Goal: Obtain resource: Obtain resource

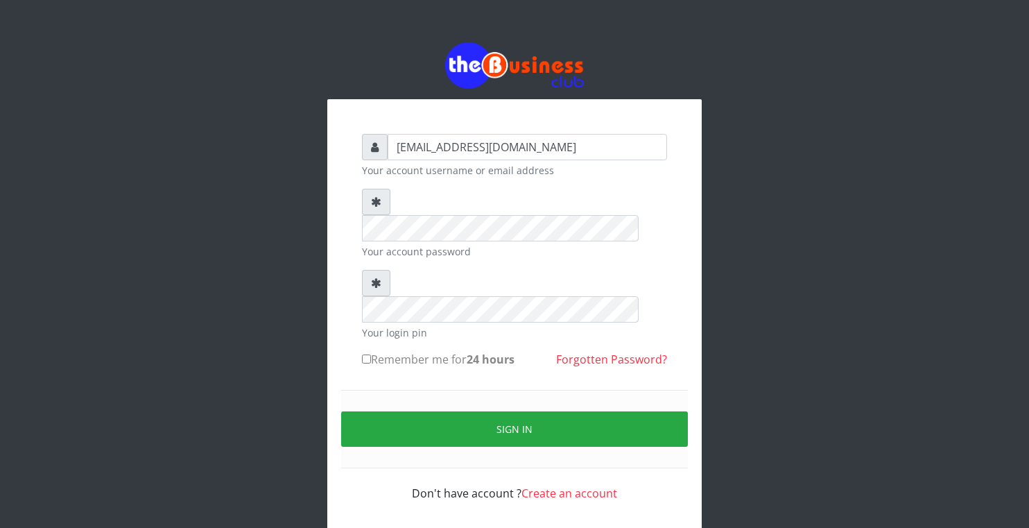
click at [363, 354] on input "Remember me for 24 hours" at bounding box center [366, 358] width 9 height 9
checkbox input "true"
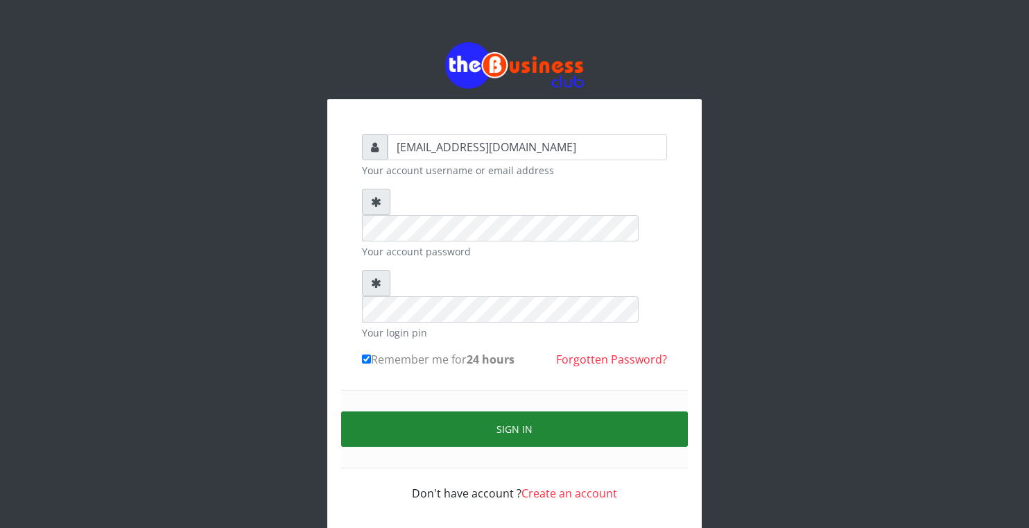
click at [398, 411] on button "Sign in" at bounding box center [514, 428] width 347 height 35
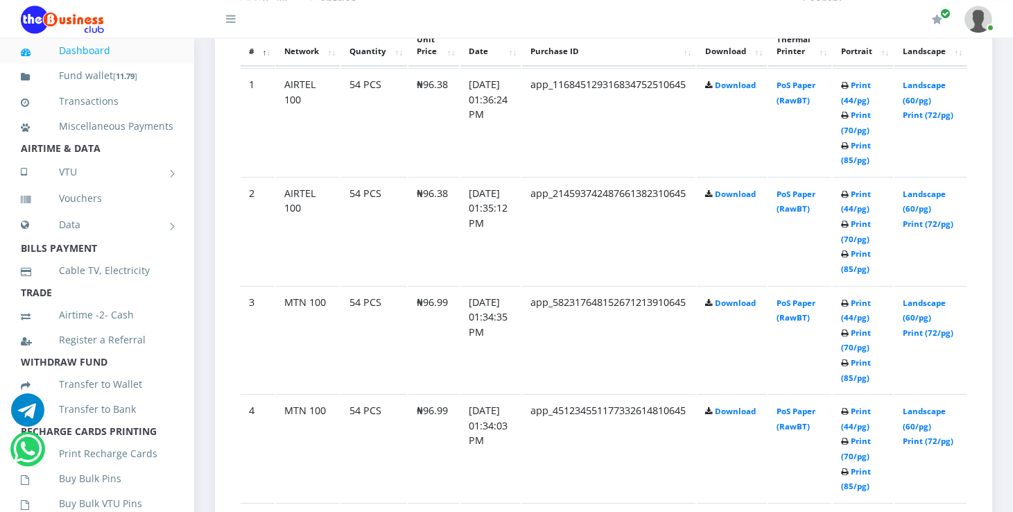
scroll to position [809, 0]
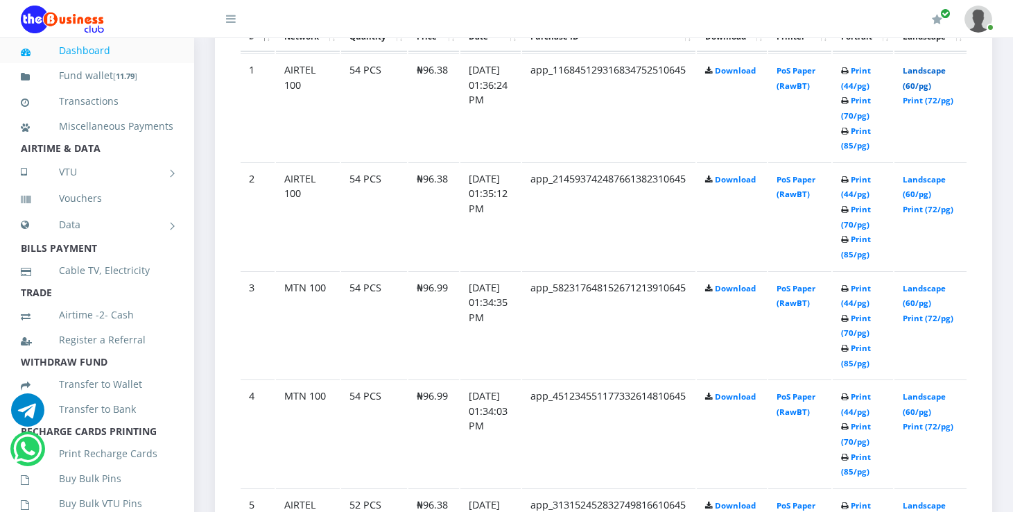
click at [939, 73] on link "Landscape (60/pg)" at bounding box center [924, 78] width 43 height 26
click at [919, 179] on link "Landscape (60/pg)" at bounding box center [924, 187] width 43 height 26
click at [929, 394] on link "Landscape (60/pg)" at bounding box center [924, 404] width 43 height 26
